Goal: Ask a question

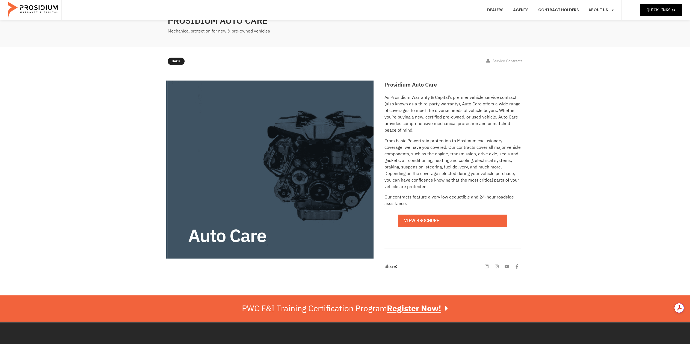
scroll to position [185, 0]
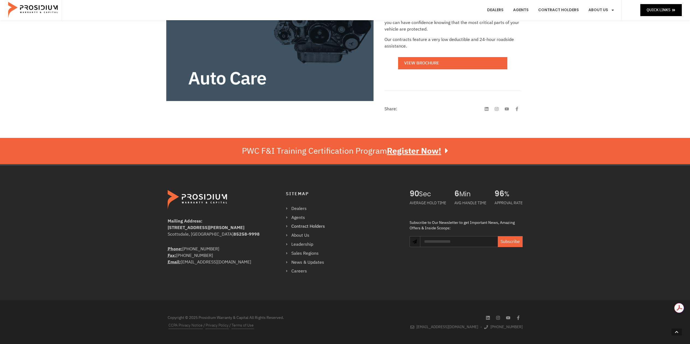
click at [317, 228] on link "Contract Holders" at bounding box center [308, 226] width 44 height 8
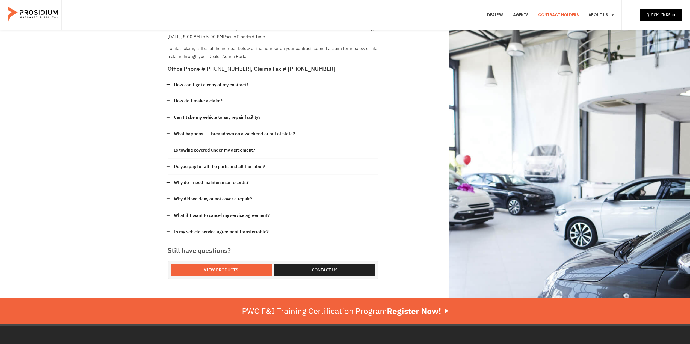
scroll to position [27, 0]
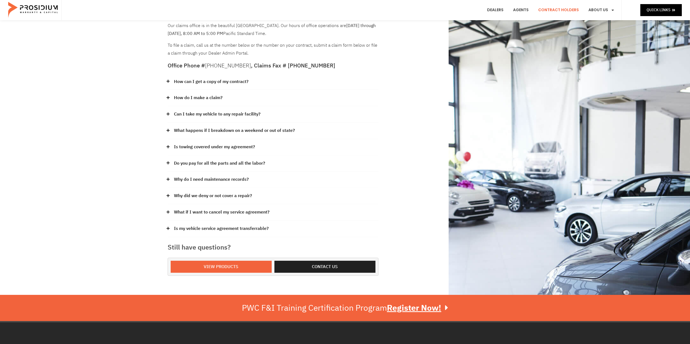
click at [232, 213] on link "What if I want to cancel my service agreement?" at bounding box center [222, 212] width 96 height 8
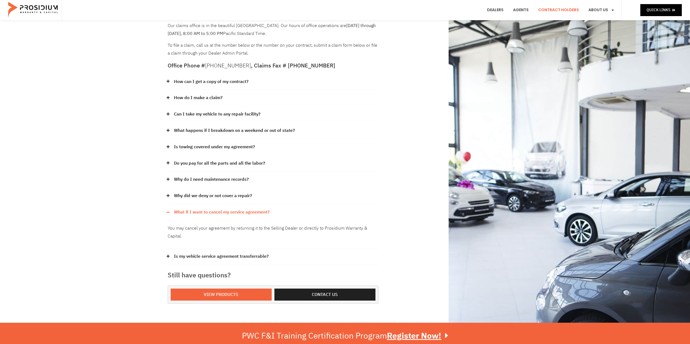
click at [243, 133] on link "What happens if I breakdown on a weekend or out of state?" at bounding box center [234, 131] width 121 height 8
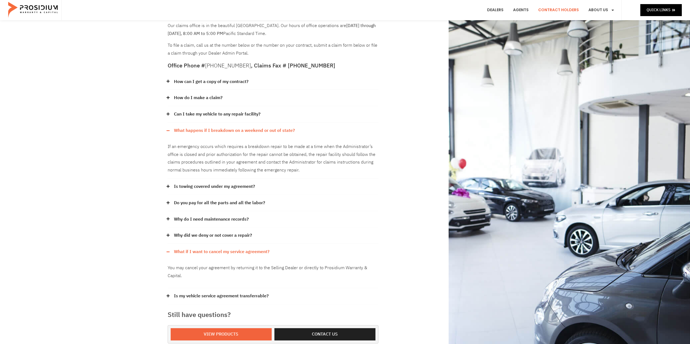
click at [215, 99] on link "How do I make a claim?" at bounding box center [198, 98] width 49 height 8
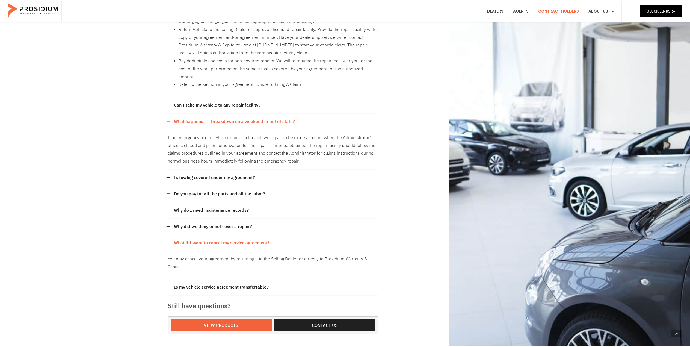
scroll to position [136, 0]
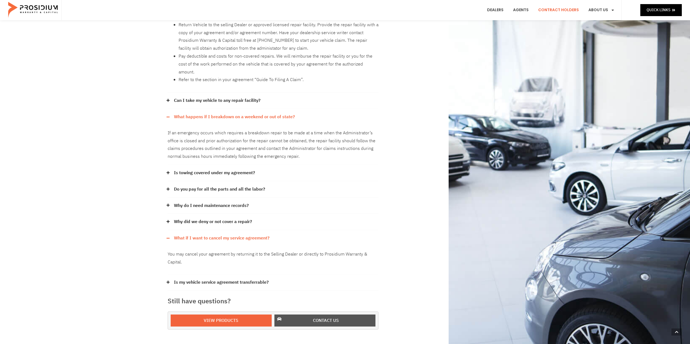
click at [311, 314] on link "Contact us" at bounding box center [324, 320] width 101 height 12
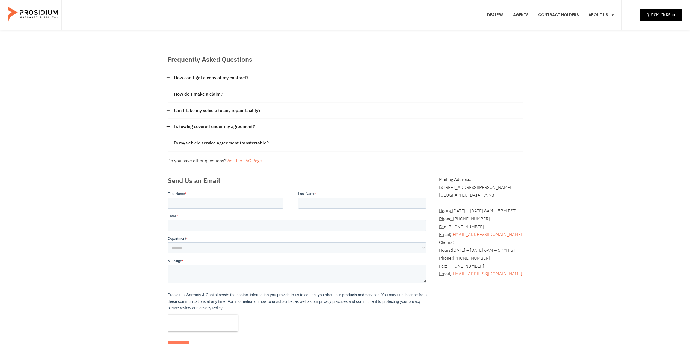
click at [231, 114] on link "Can I take my vehicle to any repair facility?" at bounding box center [217, 111] width 87 height 8
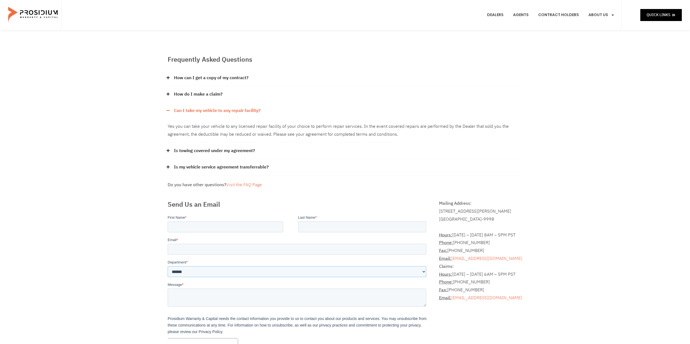
click at [276, 269] on select "**********" at bounding box center [296, 271] width 258 height 11
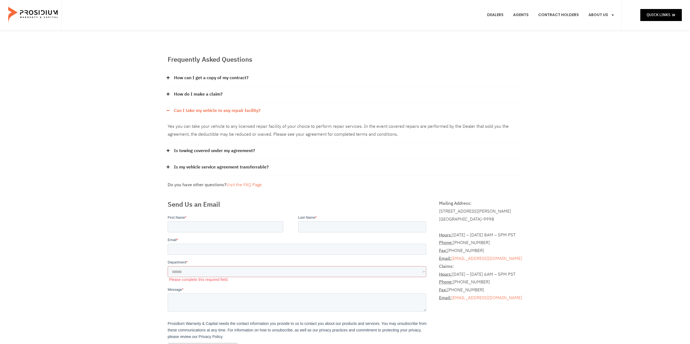
click at [199, 80] on link "How can I get a copy of my contract?" at bounding box center [211, 78] width 75 height 8
